Goal: Browse casually: Explore the website without a specific task or goal

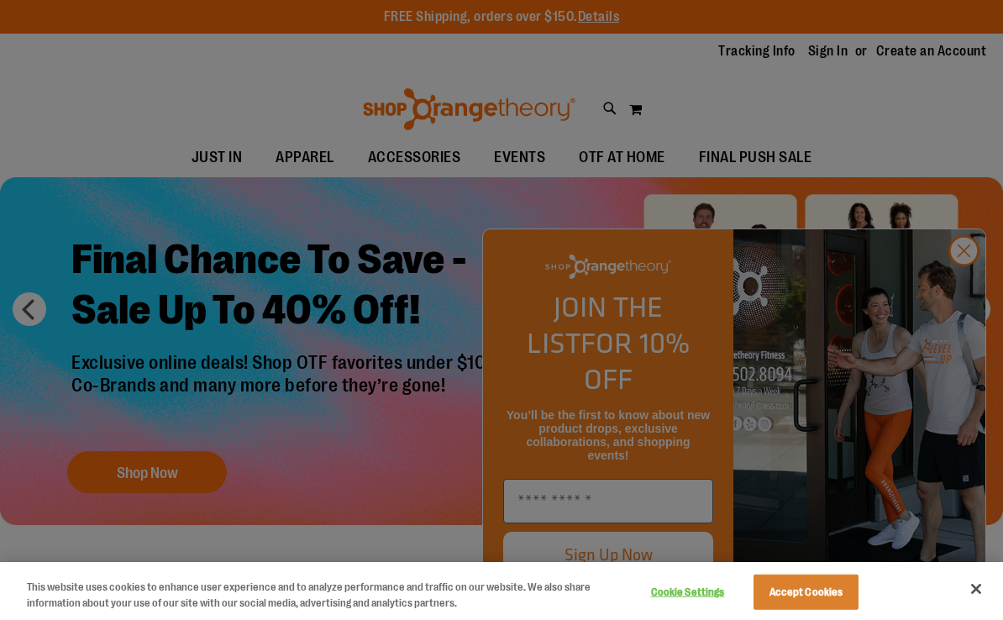
click at [970, 292] on div at bounding box center [501, 310] width 1003 height 620
click at [979, 586] on button "Close" at bounding box center [976, 588] width 37 height 37
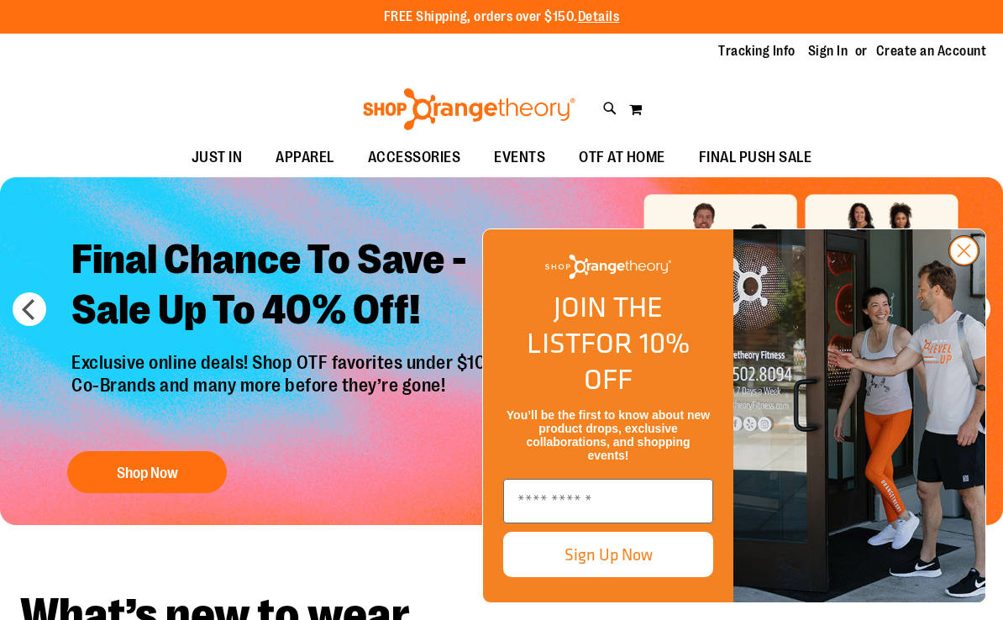
click at [962, 257] on icon "Close dialog" at bounding box center [965, 251] width 12 height 12
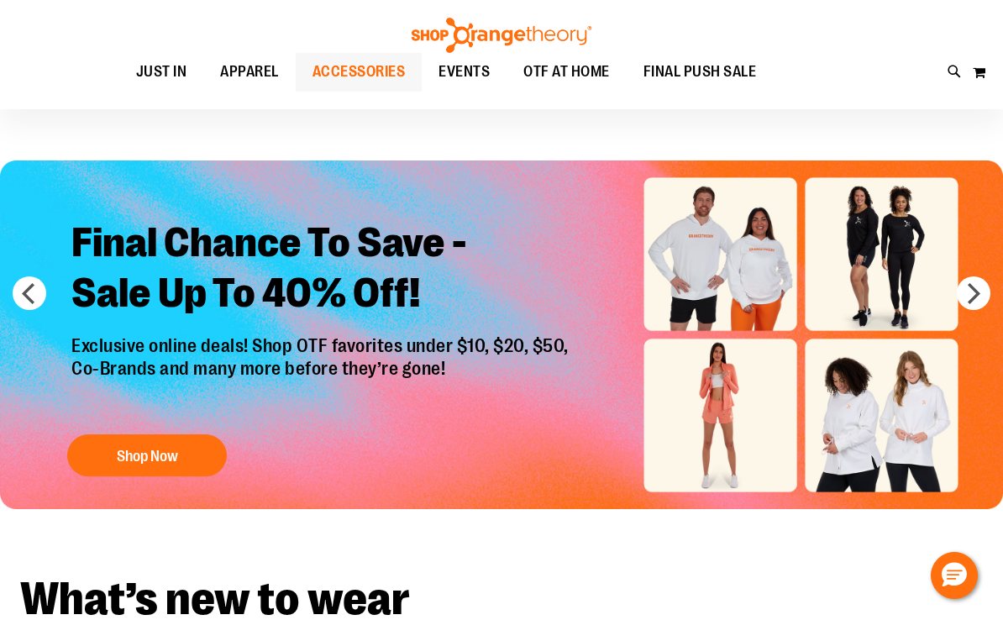
scroll to position [18, 0]
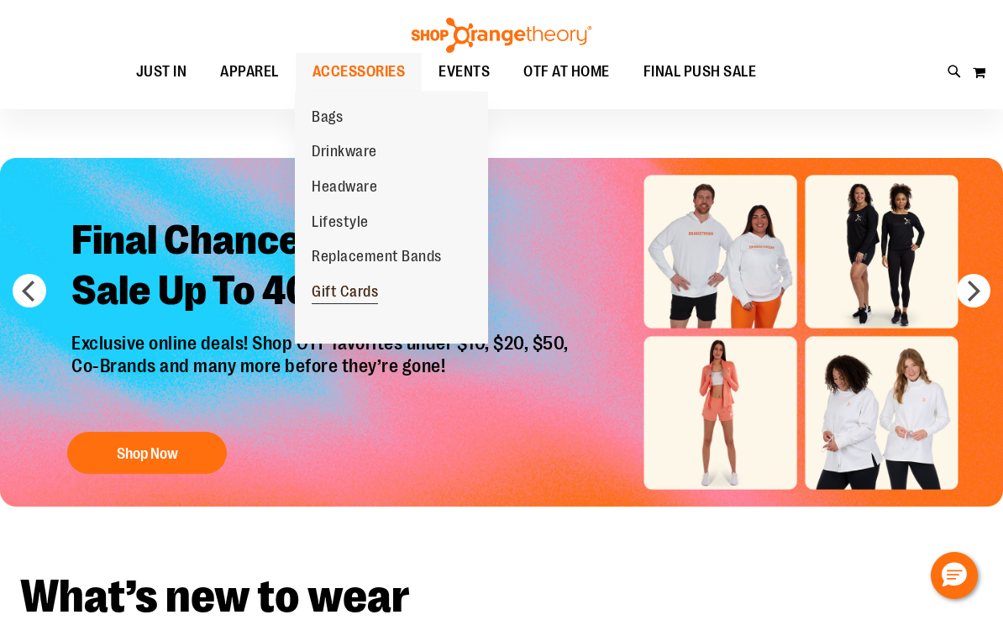
click at [362, 287] on span "Gift Cards" at bounding box center [345, 293] width 66 height 21
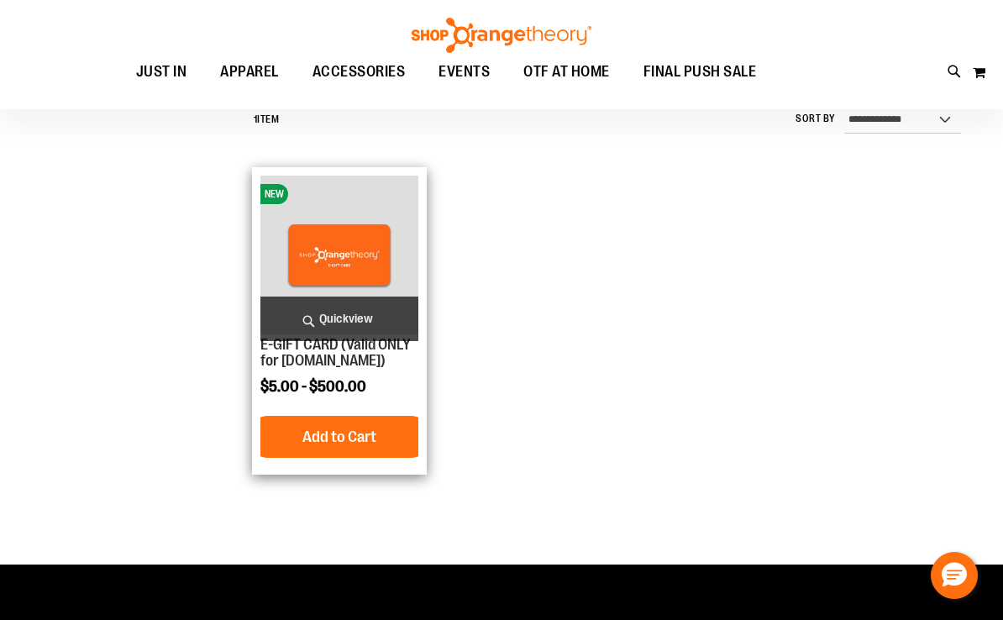
scroll to position [159, 0]
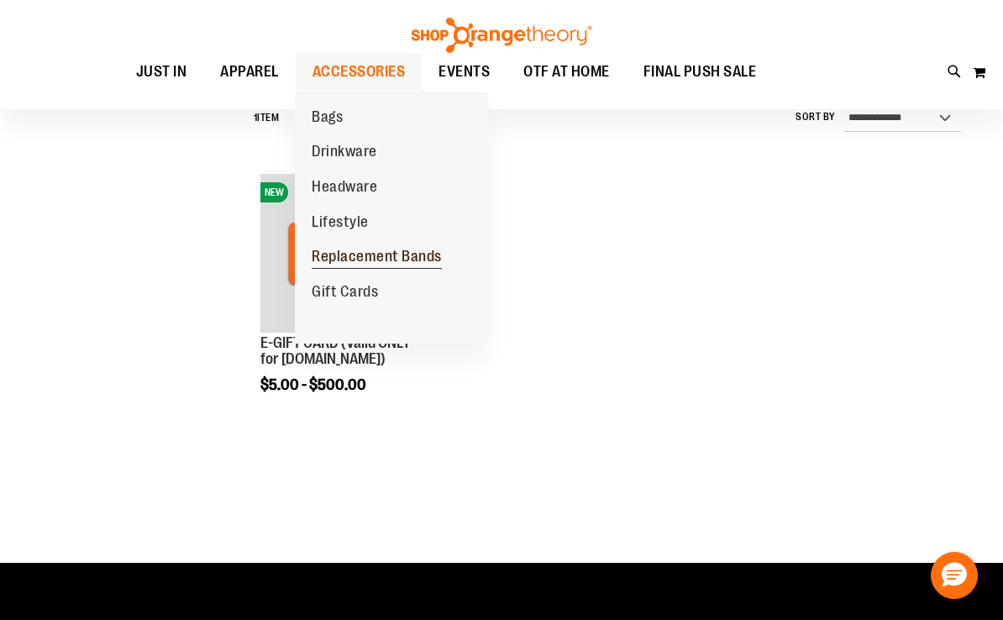
click at [348, 261] on span "Replacement Bands" at bounding box center [377, 258] width 130 height 21
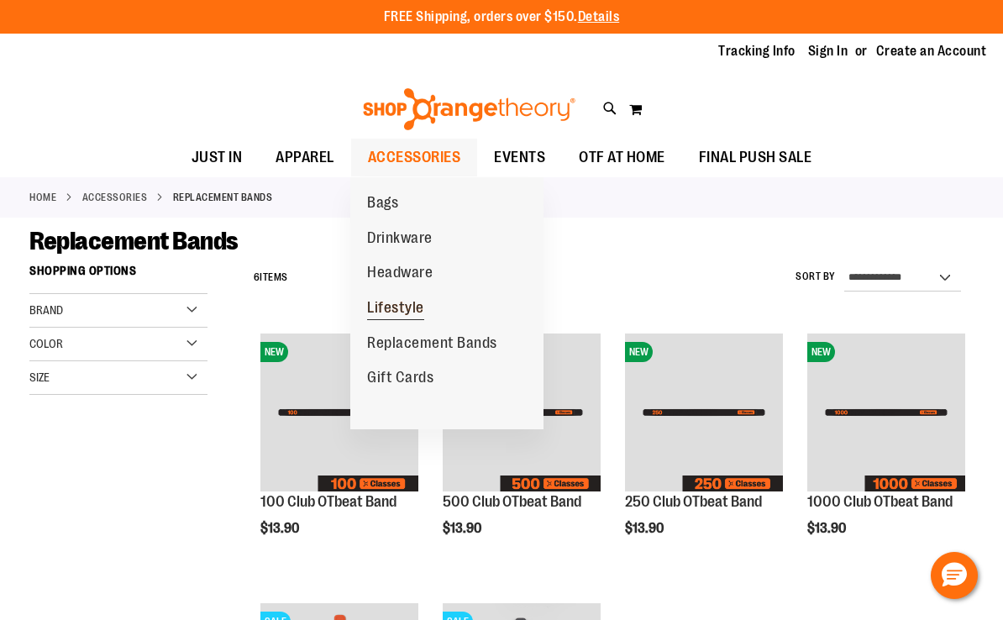
click at [404, 299] on span "Lifestyle" at bounding box center [395, 309] width 57 height 21
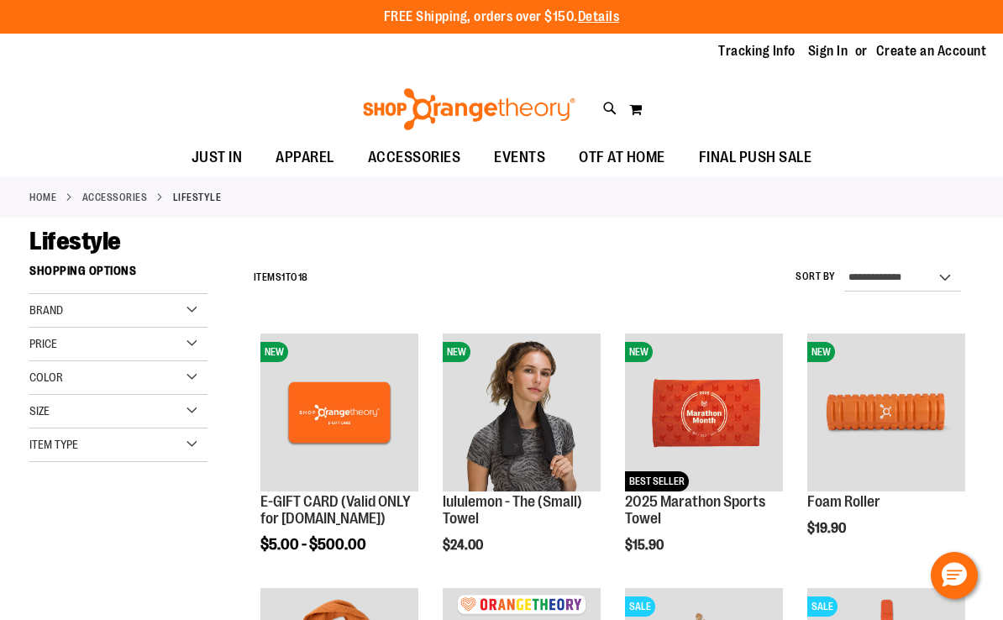
click at [492, 108] on img at bounding box center [469, 109] width 218 height 42
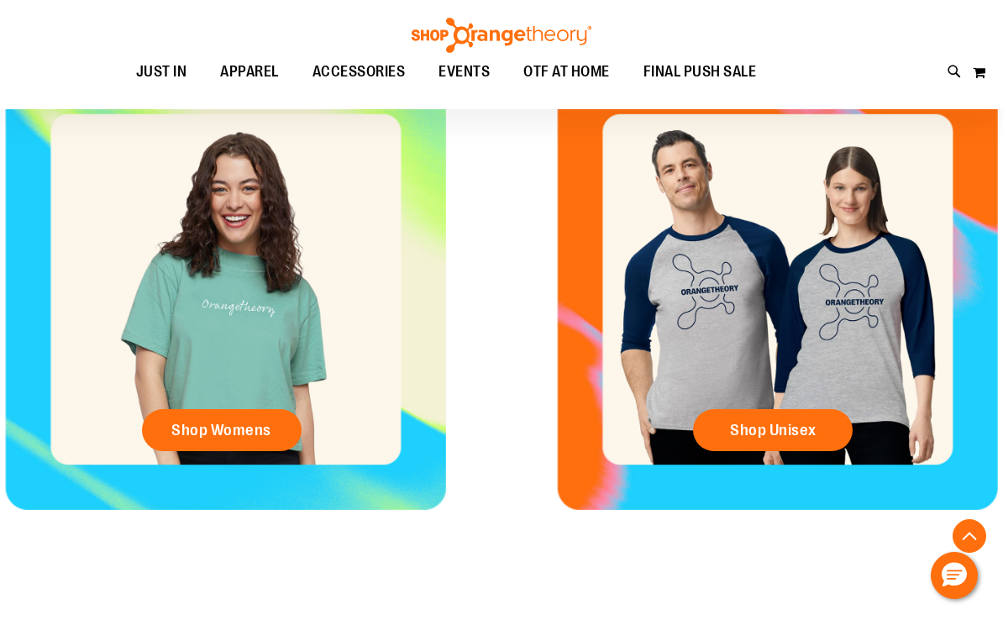
scroll to position [610, 0]
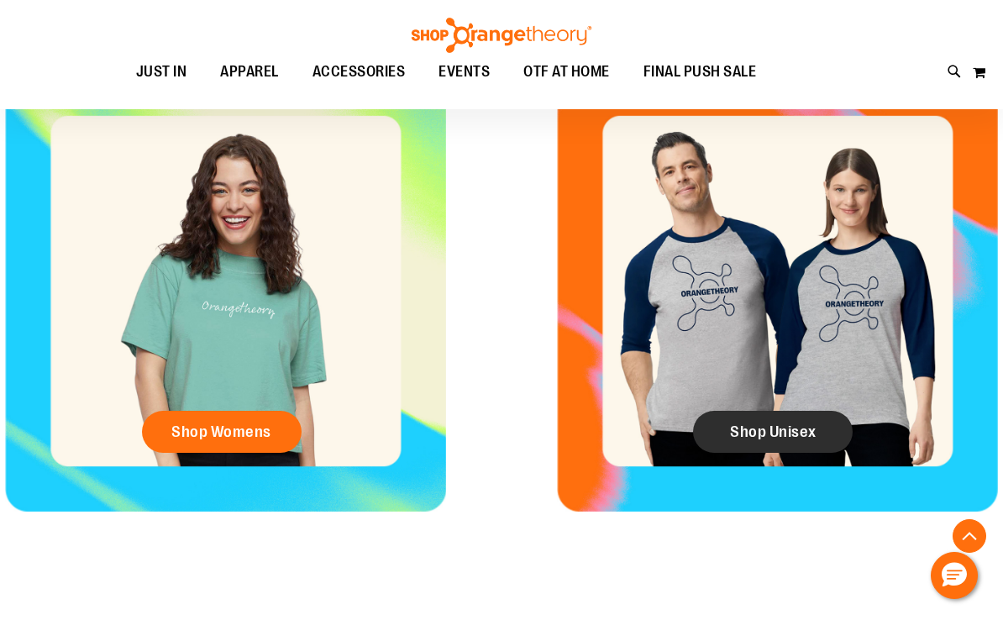
click at [797, 433] on span "Shop Unisex" at bounding box center [773, 432] width 87 height 18
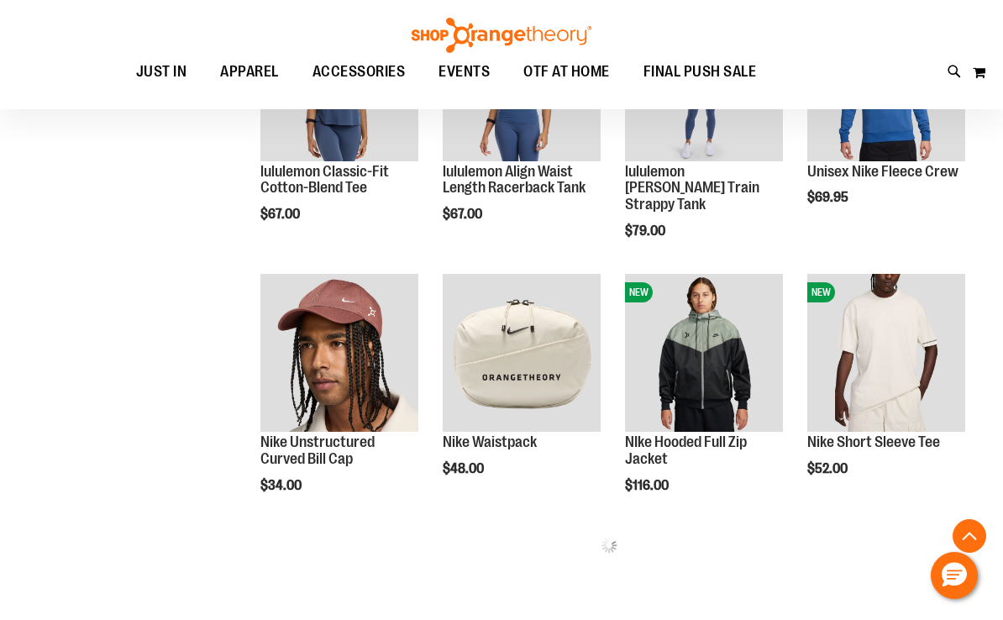
scroll to position [1406, 0]
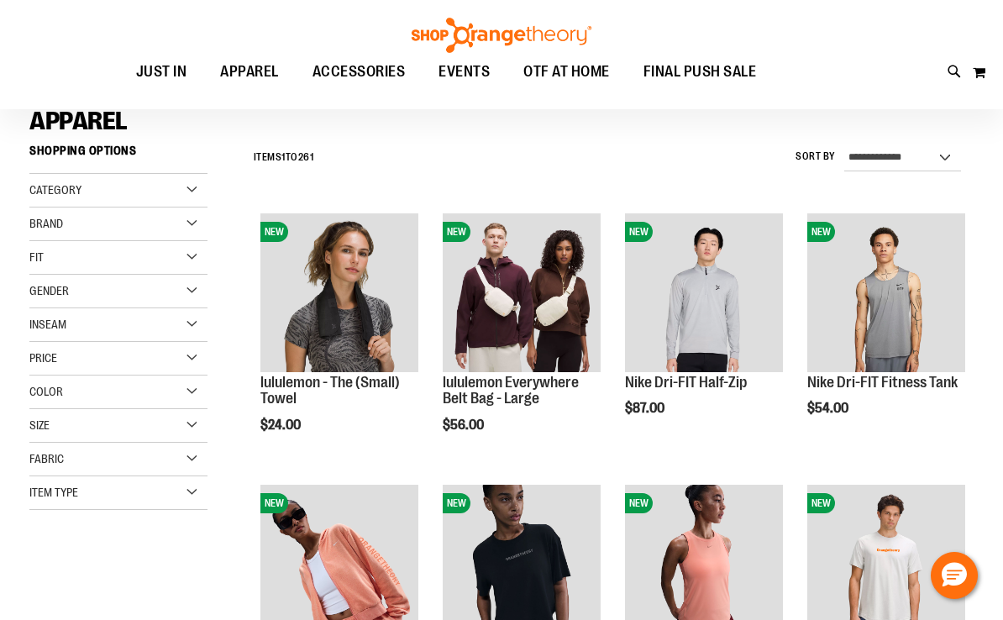
scroll to position [122, 0]
